Goal: Information Seeking & Learning: Learn about a topic

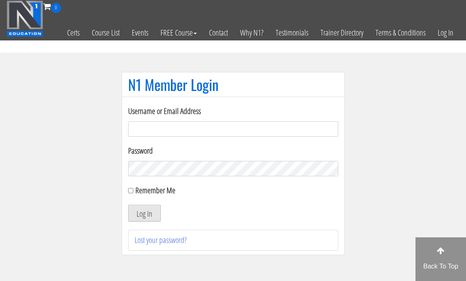
type input "[EMAIL_ADDRESS][DOMAIN_NAME]"
click at [156, 208] on button "Log In" at bounding box center [144, 212] width 33 height 17
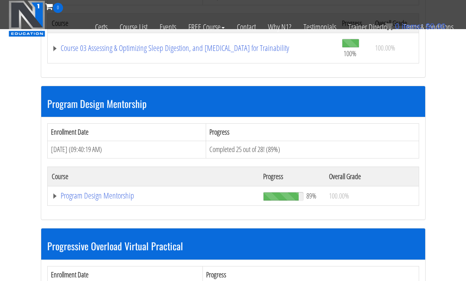
scroll to position [865, 0]
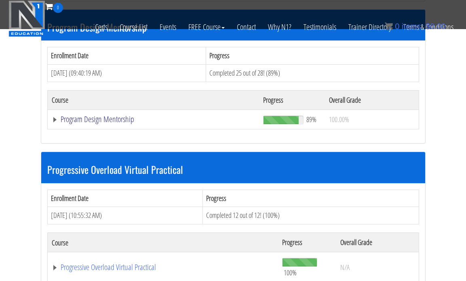
click at [129, 121] on link "Program Design Mentorship" at bounding box center [153, 119] width 203 height 8
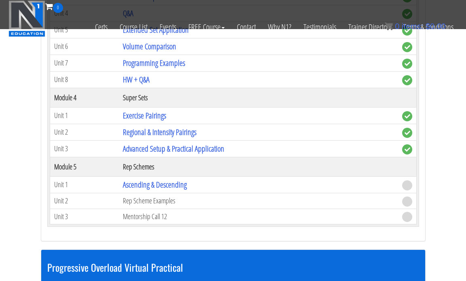
scroll to position [1343, 0]
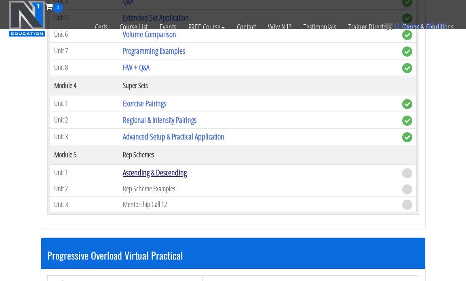
click at [183, 173] on link "Ascending & Descending" at bounding box center [155, 172] width 64 height 11
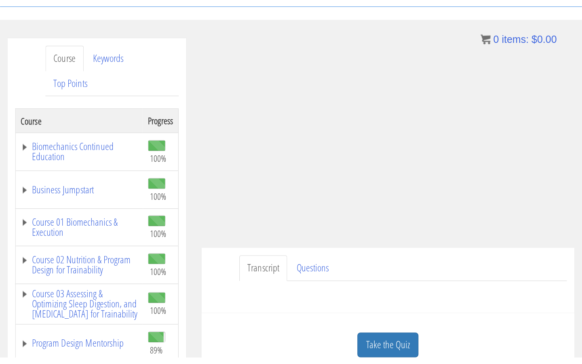
scroll to position [69, 0]
